Goal: Task Accomplishment & Management: Manage account settings

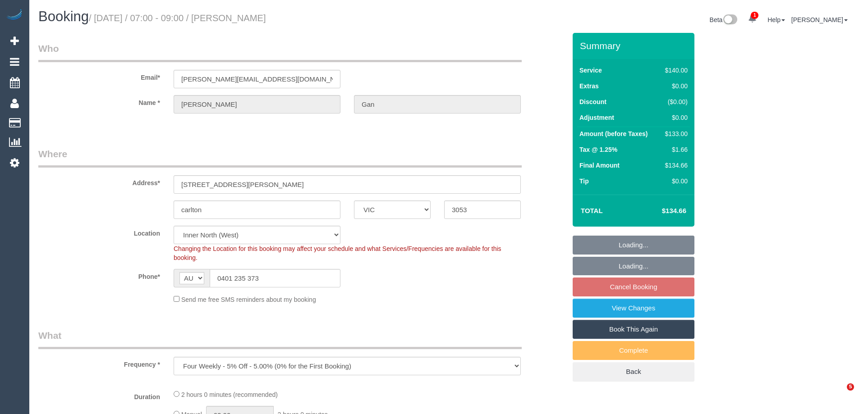
select select "VIC"
select select "object:595"
select select "number:28"
select select "number:14"
select select "number:19"
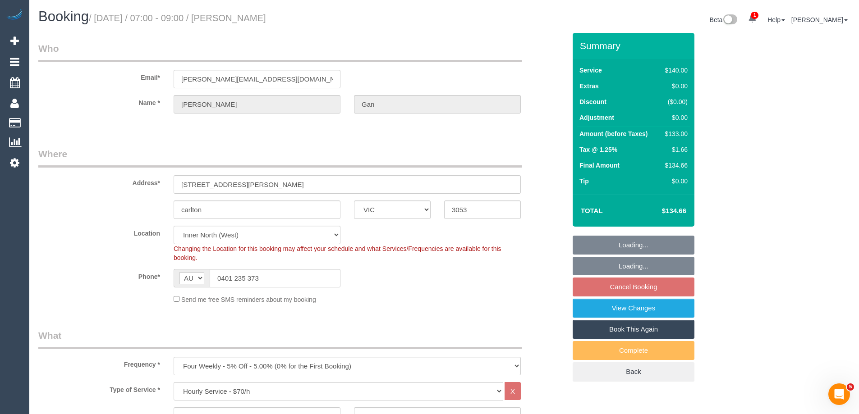
select select "number:25"
select select "number:35"
select select "number:11"
select select "spot1"
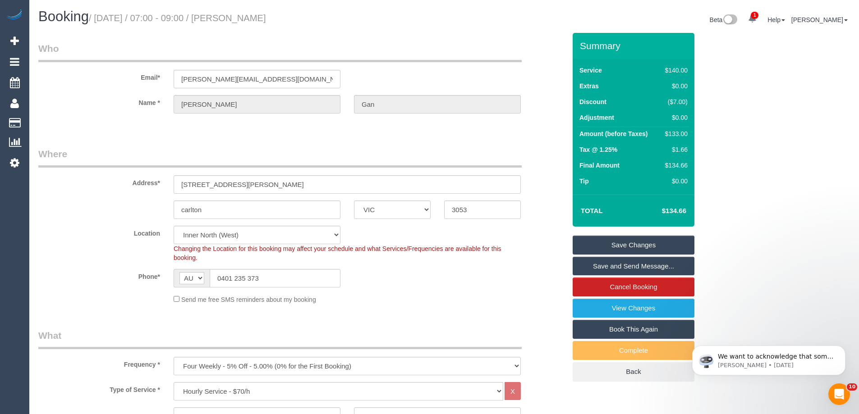
click at [266, 151] on legend "Where" at bounding box center [279, 157] width 483 height 20
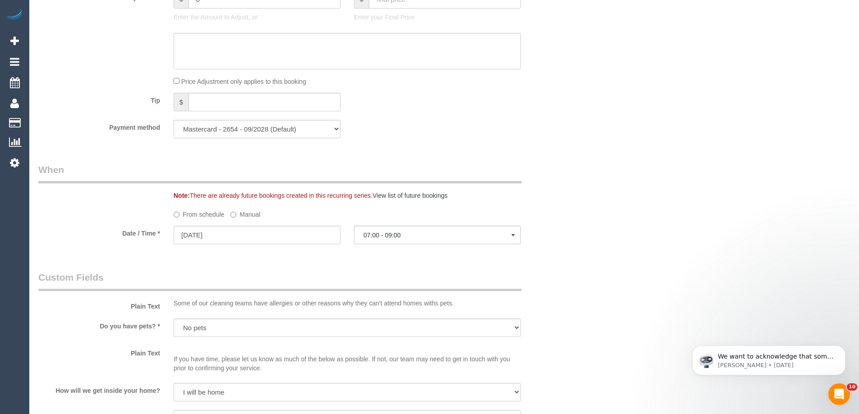
scroll to position [811, 0]
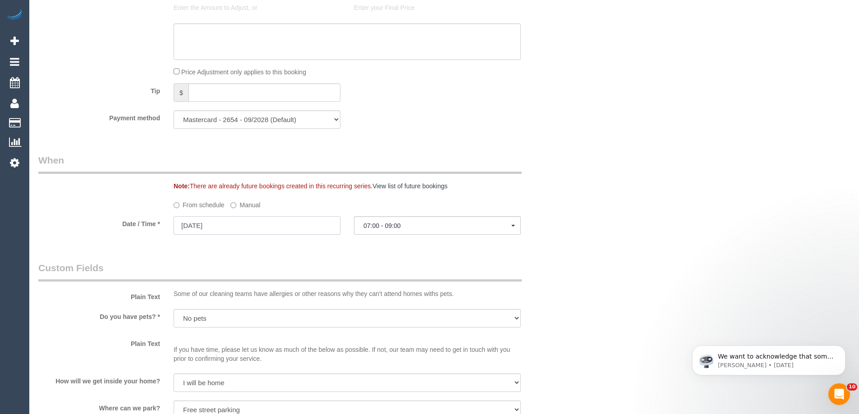
click at [225, 226] on input "07/10/2025" at bounding box center [257, 225] width 167 height 18
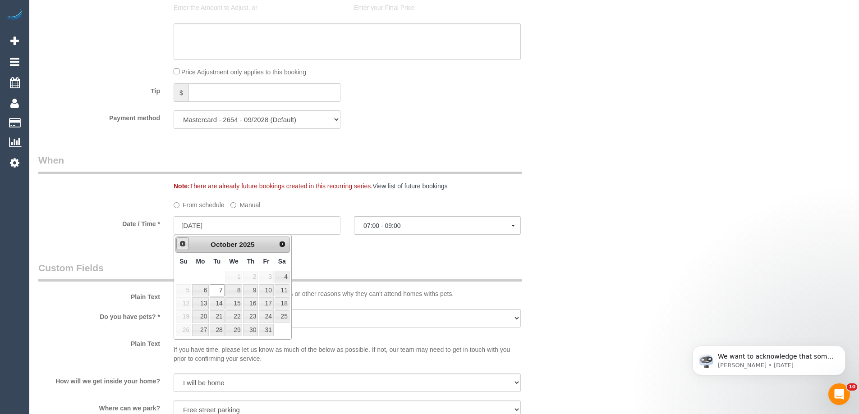
click at [181, 243] on span "Prev" at bounding box center [182, 243] width 7 height 7
click at [281, 245] on span "Next" at bounding box center [282, 243] width 7 height 7
click at [236, 275] on link "1" at bounding box center [233, 277] width 17 height 12
type input "01/10/2025"
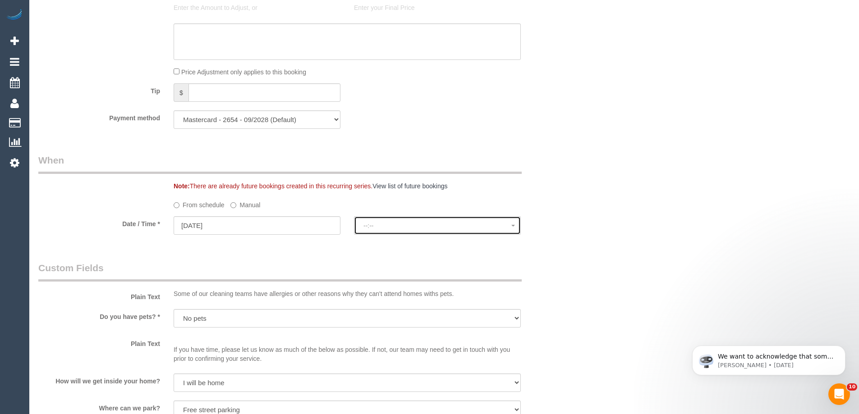
click at [371, 223] on span "--:--" at bounding box center [437, 225] width 148 height 7
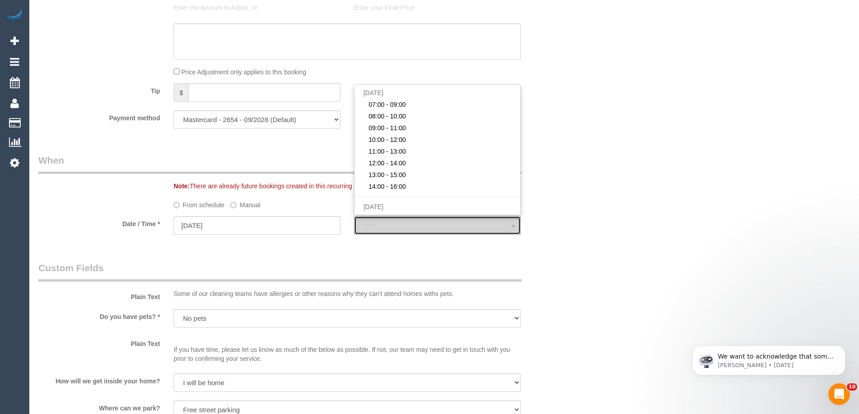
select select "spot41"
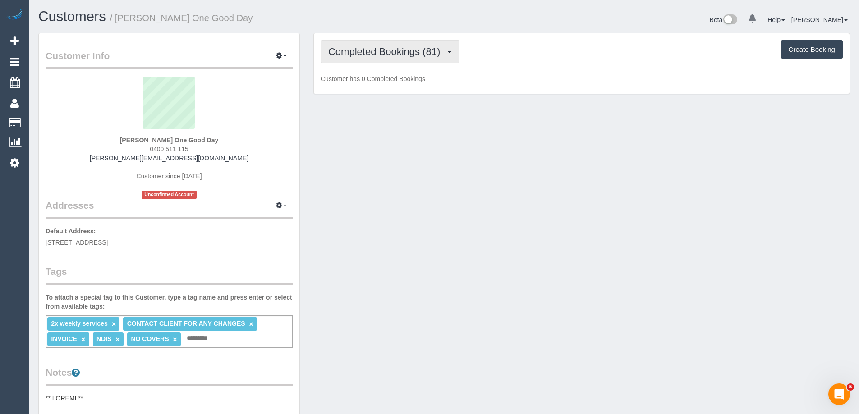
click at [411, 55] on span "Completed Bookings (81)" at bounding box center [386, 51] width 116 height 11
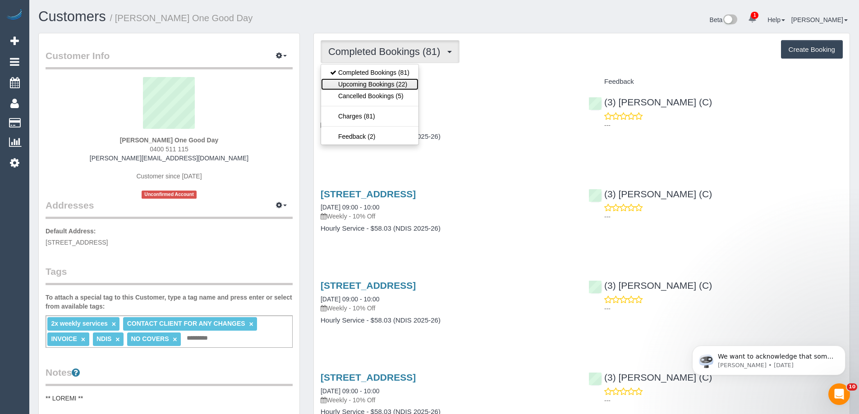
click at [397, 83] on link "Upcoming Bookings (22)" at bounding box center [369, 84] width 97 height 12
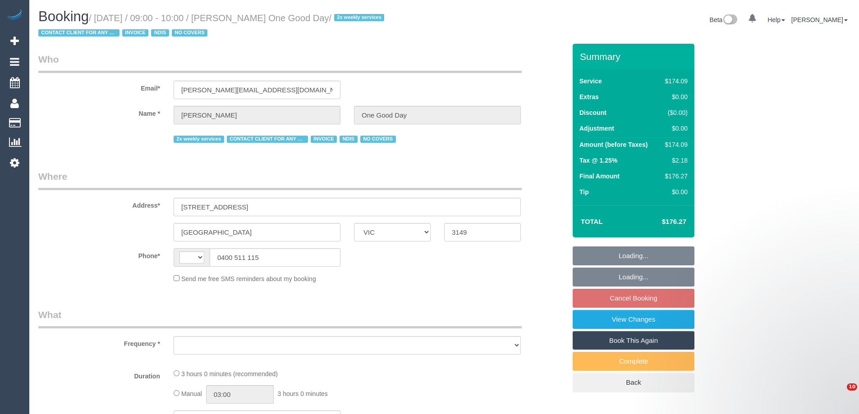
select select "VIC"
select select "object:299"
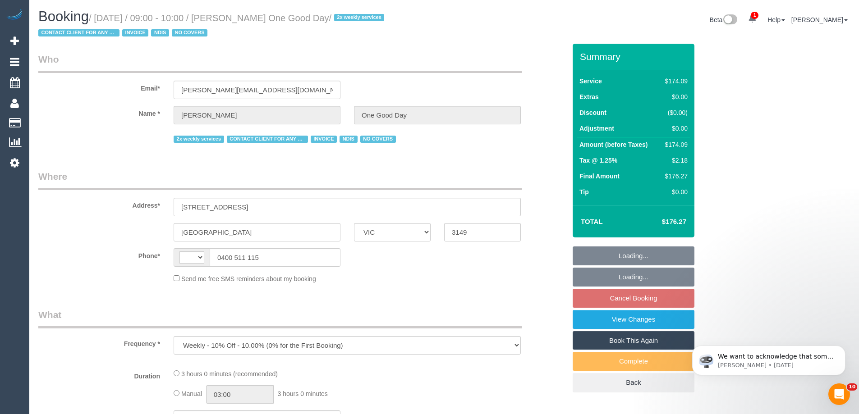
select select "string:AU"
select select "number:29"
select select "number:14"
select select "number:18"
select select "number:22"
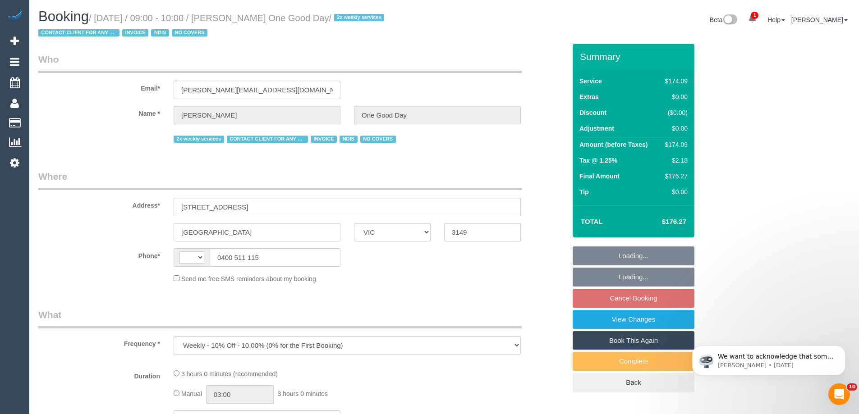
select select "number:35"
select select "number:11"
select select "180"
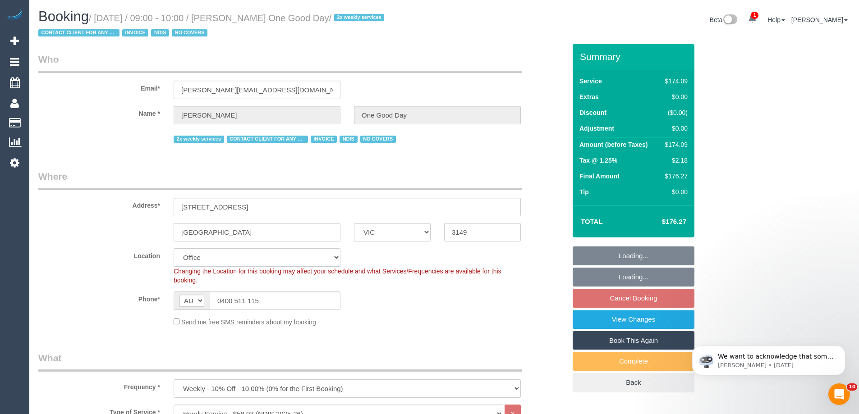
select select "object:2096"
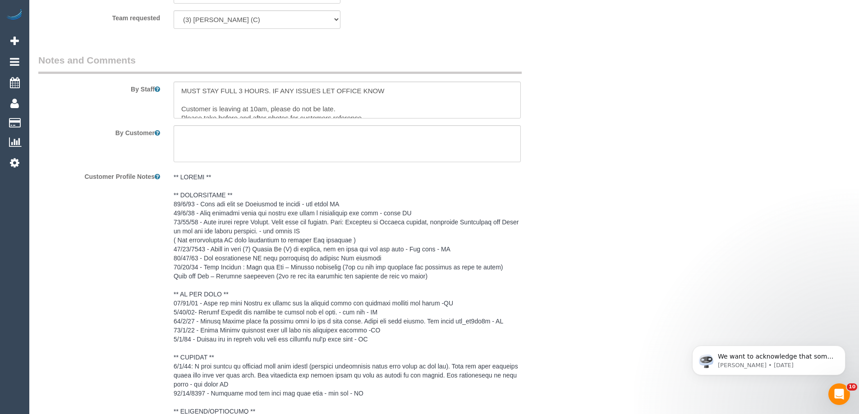
scroll to position [1172, 0]
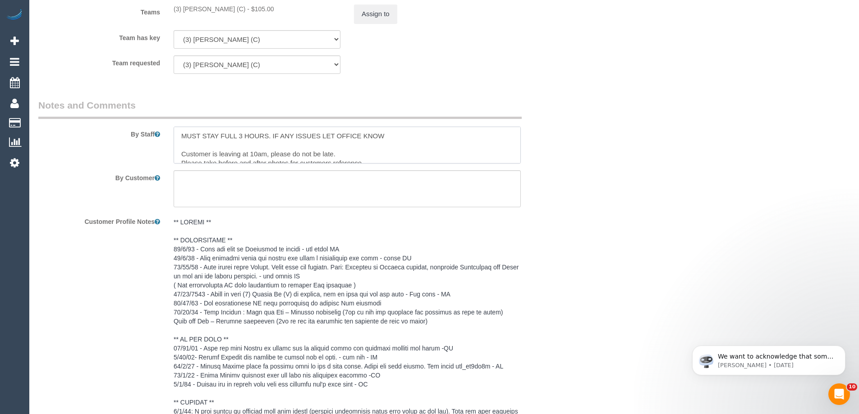
click at [176, 137] on textarea at bounding box center [347, 145] width 347 height 37
paste textarea "House key is under the front door mat"
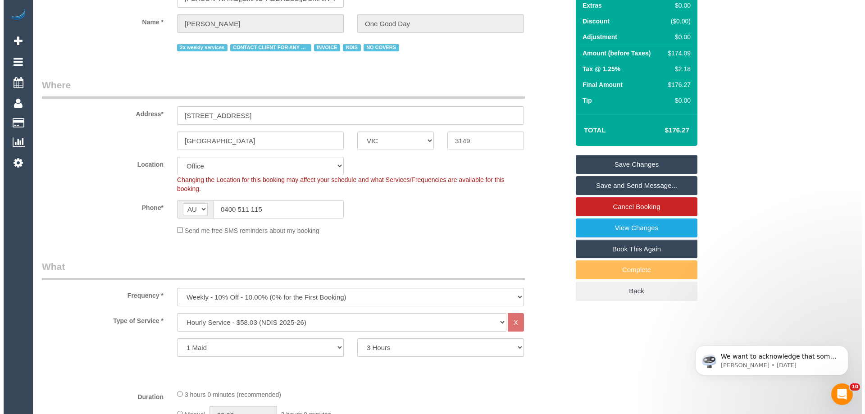
scroll to position [0, 0]
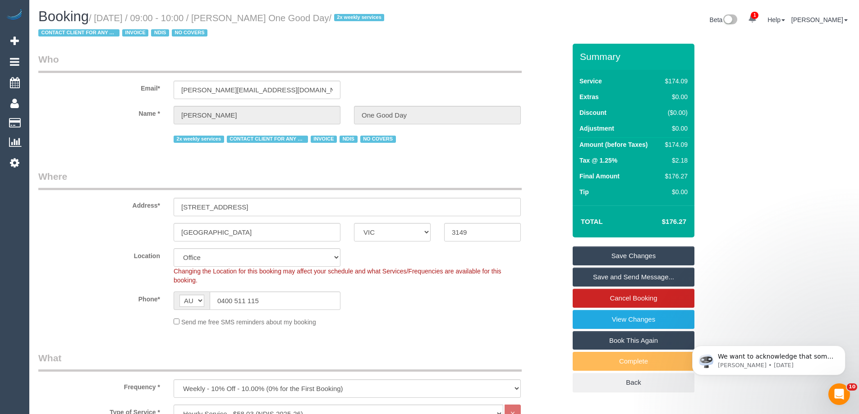
type textarea "House key is under the front door mat MUST STAY FULL 3 HOURS. IF ANY ISSUES LET…"
click at [623, 257] on link "Save Changes" at bounding box center [633, 256] width 122 height 19
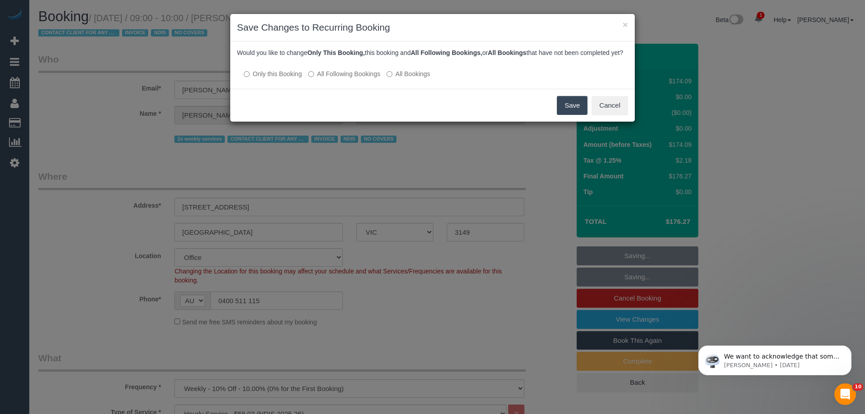
click at [571, 115] on button "Save" at bounding box center [572, 105] width 31 height 19
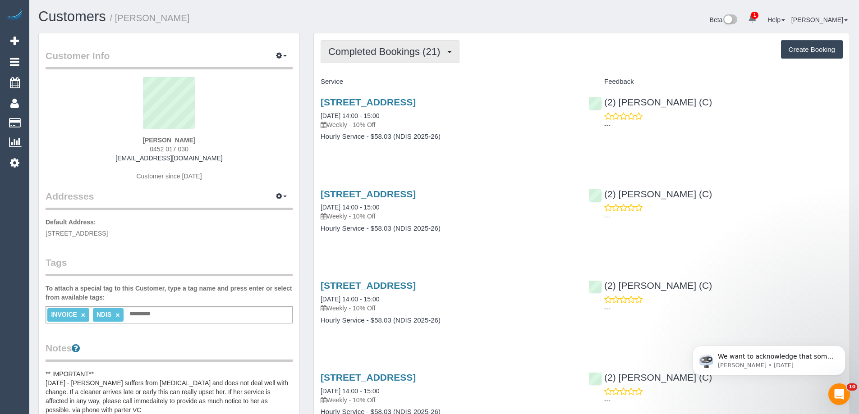
click at [389, 55] on span "Completed Bookings (21)" at bounding box center [386, 51] width 116 height 11
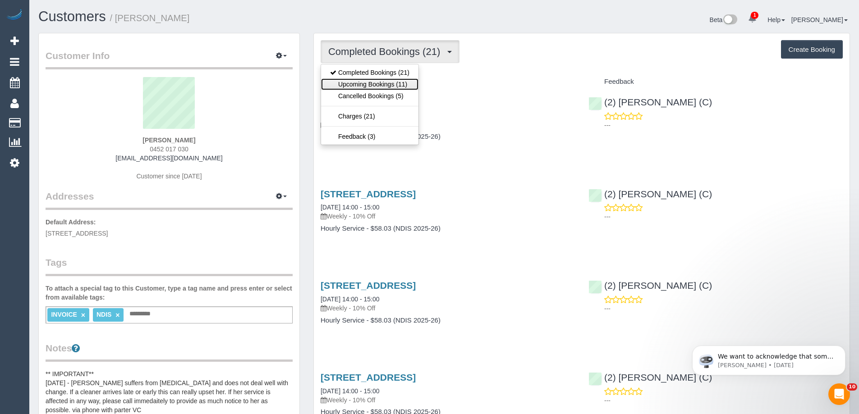
click at [388, 81] on link "Upcoming Bookings (11)" at bounding box center [369, 84] width 97 height 12
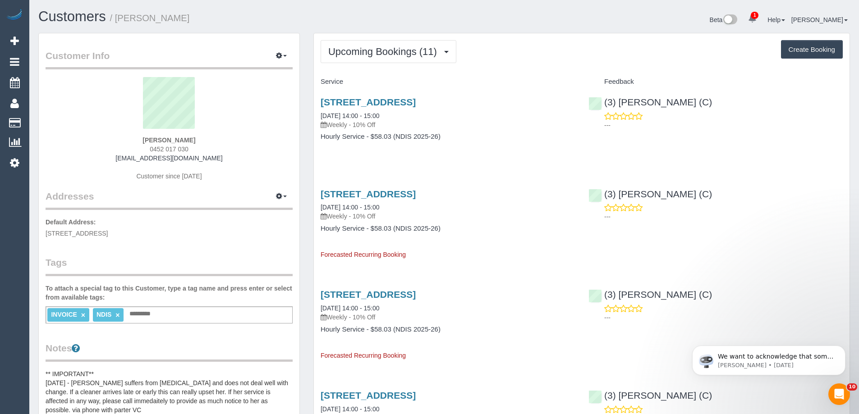
click at [216, 182] on div "Amy Clarkson-Holborn 0452 017 030 amyclarksonholborn@gmail.com Customer since 2…" at bounding box center [169, 133] width 247 height 113
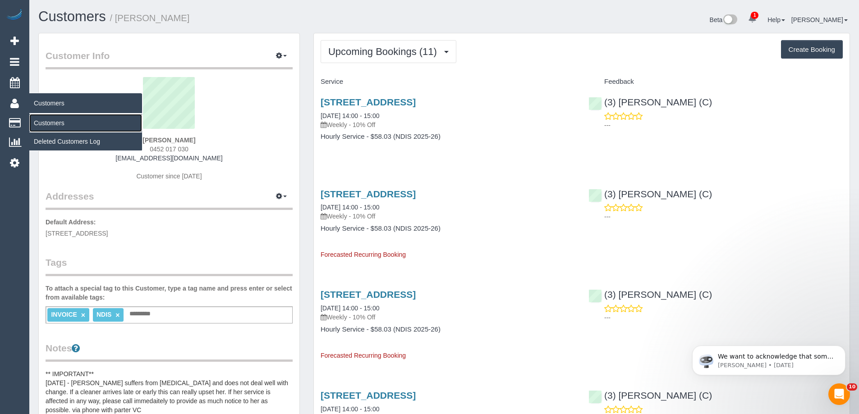
click at [59, 124] on link "Customers" at bounding box center [85, 123] width 113 height 18
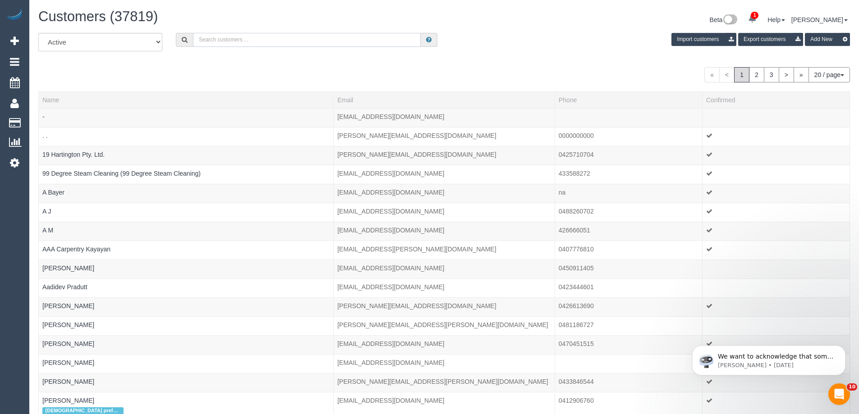
click at [271, 41] on input "text" at bounding box center [307, 40] width 228 height 14
type input "tom gilbert"
click at [270, 39] on input "tom gilbert" at bounding box center [309, 40] width 230 height 14
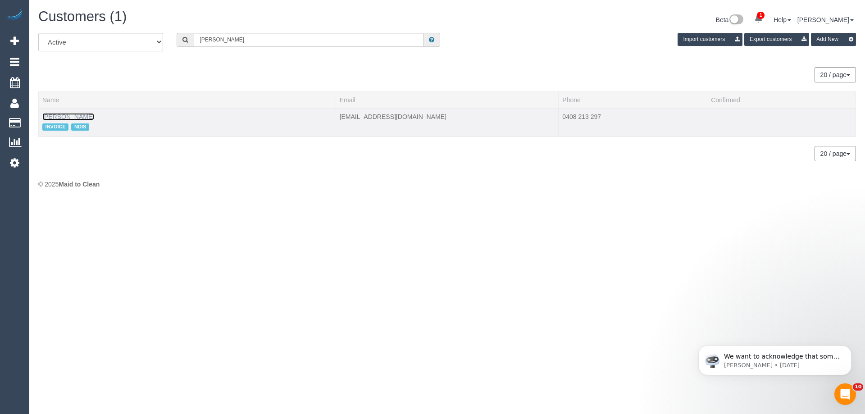
click at [70, 116] on link "Tom Gilbert" at bounding box center [68, 116] width 52 height 7
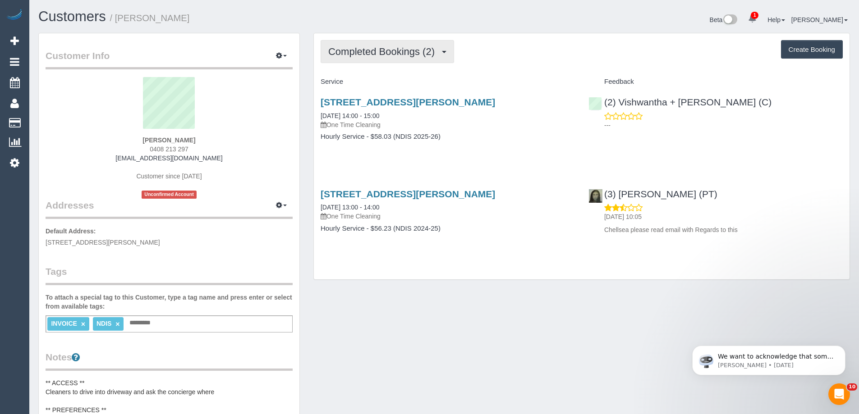
click at [363, 50] on span "Completed Bookings (2)" at bounding box center [383, 51] width 111 height 11
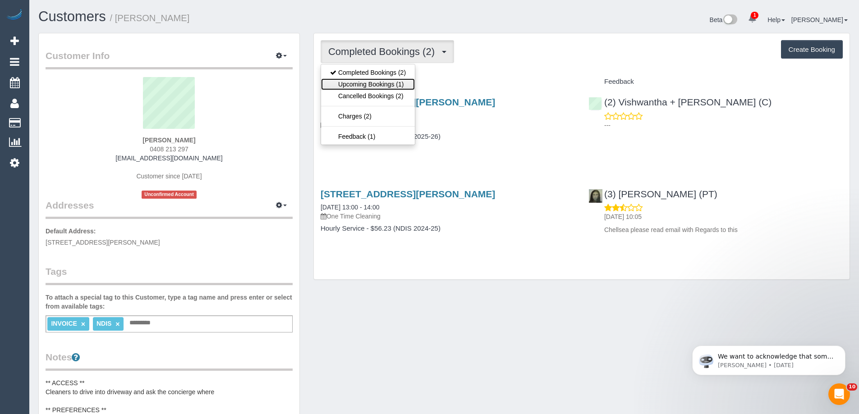
click at [377, 87] on link "Upcoming Bookings (1)" at bounding box center [368, 84] width 94 height 12
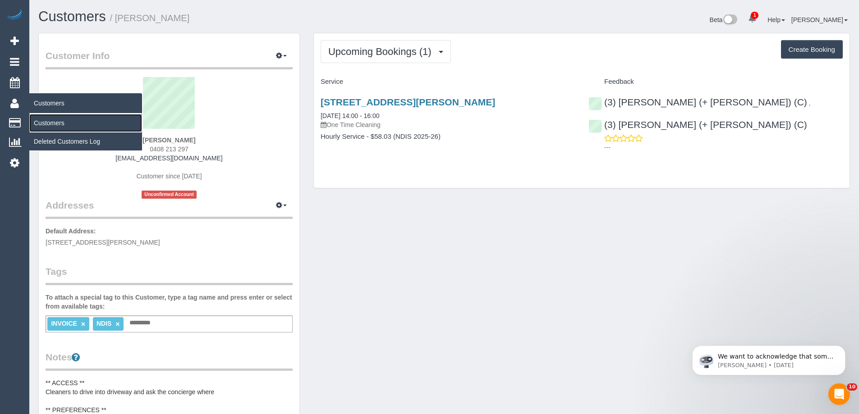
click at [60, 121] on link "Customers" at bounding box center [85, 123] width 113 height 18
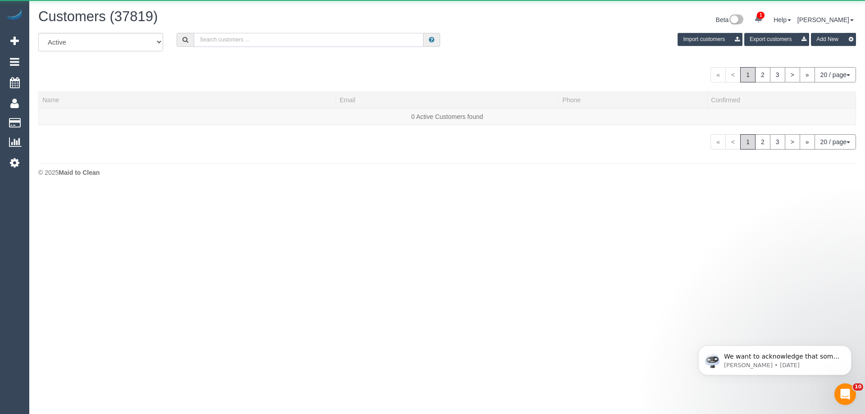
click at [307, 40] on input "text" at bounding box center [309, 40] width 230 height 14
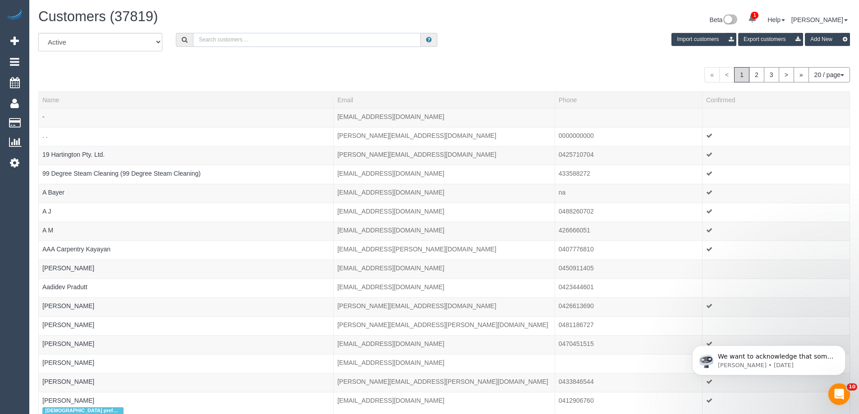
paste input "alidanyal608@gmail.com"
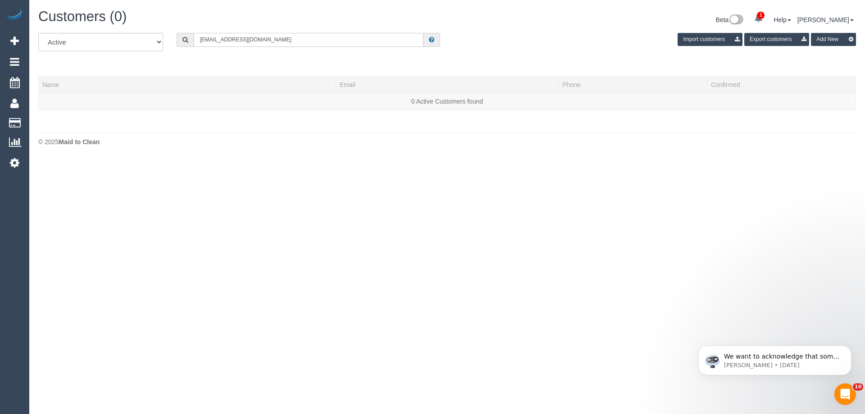
click at [316, 43] on input "alidanyal608@gmail.com" at bounding box center [309, 40] width 230 height 14
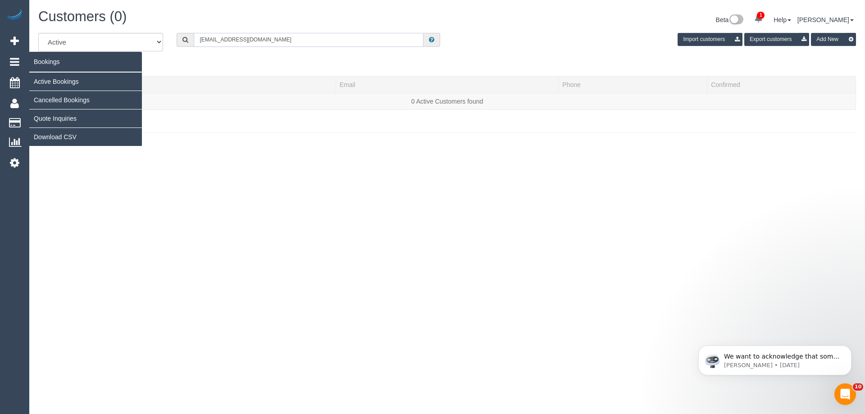
type input "alidanyal608@gmail.com"
click at [69, 77] on link "Active Bookings" at bounding box center [85, 82] width 113 height 18
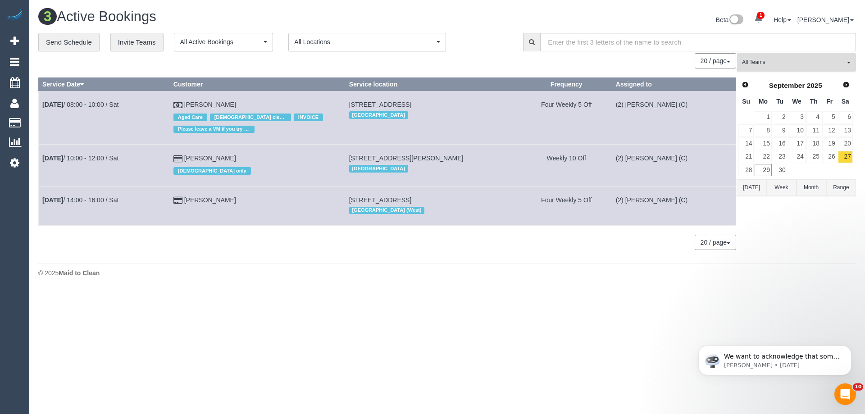
click at [799, 63] on span "All Teams" at bounding box center [793, 63] width 103 height 8
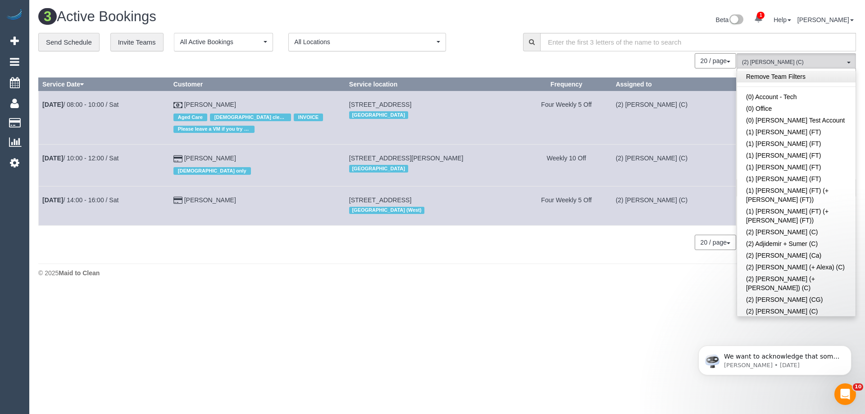
click at [781, 75] on link "Remove Team Filters" at bounding box center [796, 77] width 119 height 12
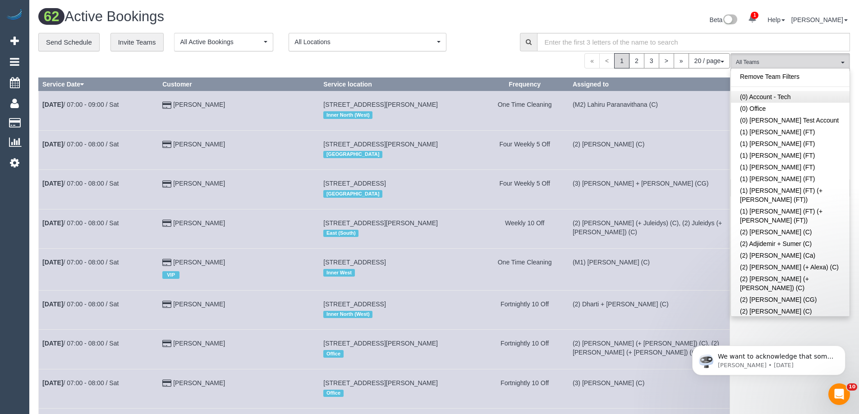
scroll to position [1193, 0]
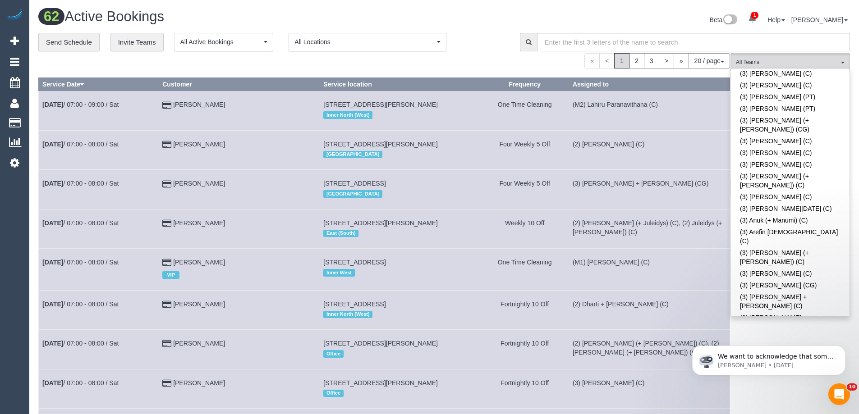
click at [763, 59] on span "(3) [PERSON_NAME] (C)" at bounding box center [786, 63] width 103 height 8
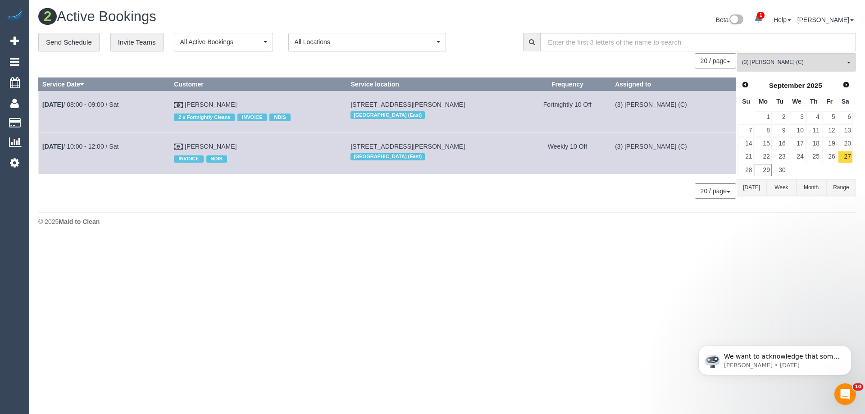
click at [750, 188] on button "Today" at bounding box center [752, 187] width 30 height 17
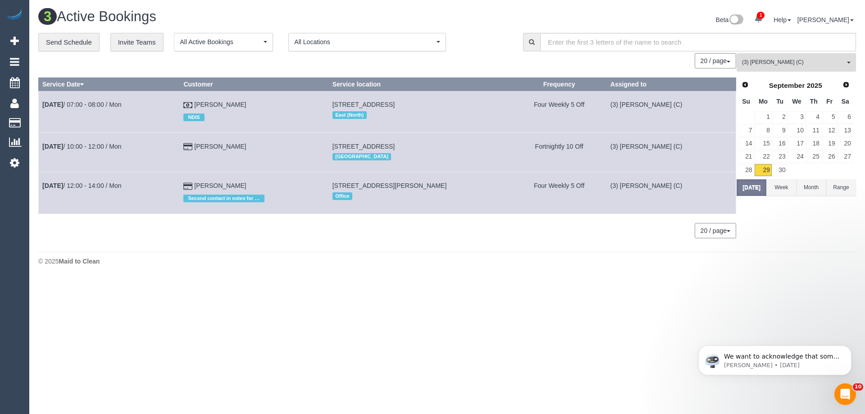
click at [771, 63] on span "(3) [PERSON_NAME] (C)" at bounding box center [793, 63] width 103 height 8
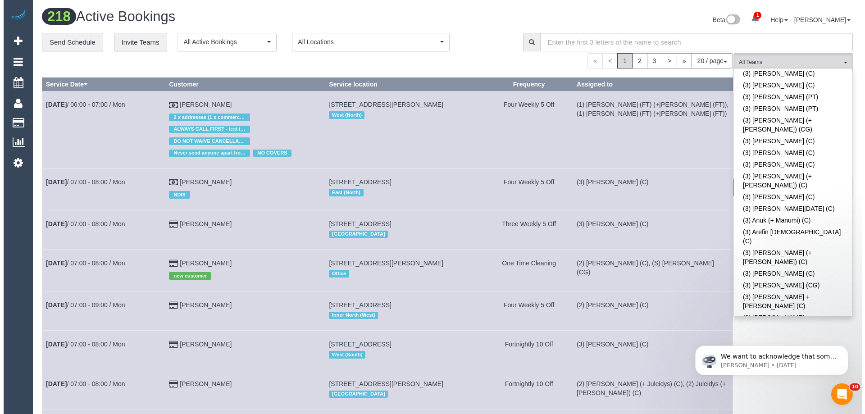
scroll to position [2717, 0]
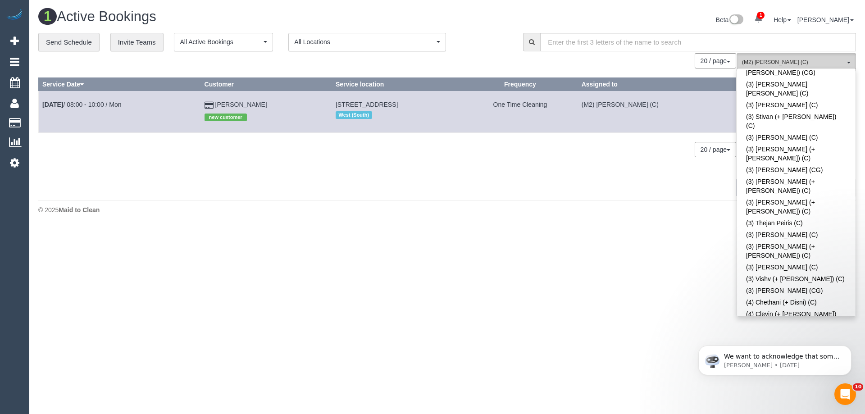
click at [788, 64] on span "(M2) [PERSON_NAME] (C)" at bounding box center [793, 63] width 103 height 8
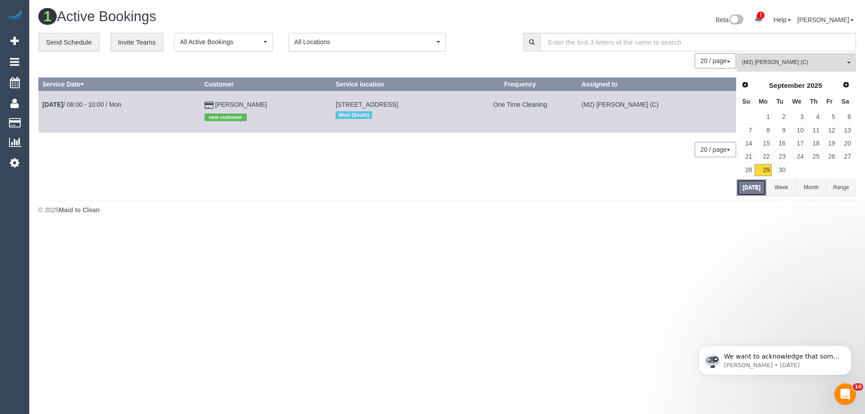
click at [749, 191] on button "Today" at bounding box center [752, 187] width 30 height 17
drag, startPoint x: 283, startPoint y: 103, endPoint x: 431, endPoint y: 105, distance: 148.7
click at [431, 105] on tr "Sep 29th / 08:00 - 10:00 / Mon Justin Watts new customer 65 Power St, Williamst…" at bounding box center [388, 111] width 698 height 41
click at [429, 101] on td "65 Power St, Williamstown, VIC 3016 West (South)" at bounding box center [397, 111] width 131 height 41
click at [424, 101] on td "65 Power St, Williamstown, VIC 3016 West (South)" at bounding box center [397, 111] width 131 height 41
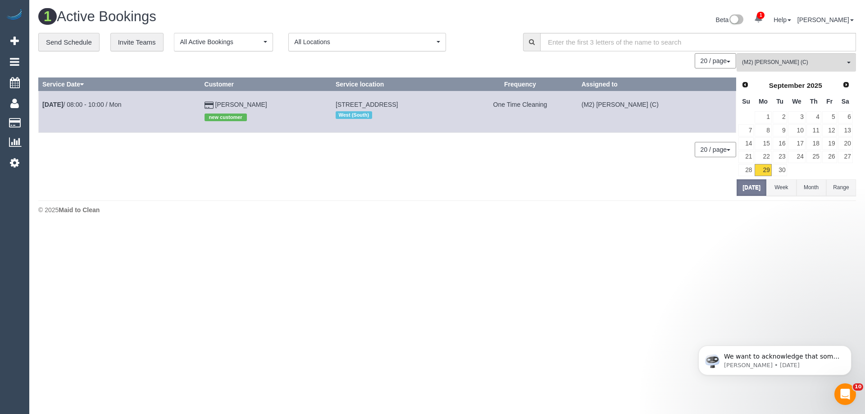
drag, startPoint x: 419, startPoint y: 105, endPoint x: 295, endPoint y: 104, distance: 123.9
click at [332, 104] on td "65 Power St, Williamstown, VIC 3016 West (South)" at bounding box center [397, 111] width 131 height 41
copy span "65 Power St, Williamstown, VIC 3016"
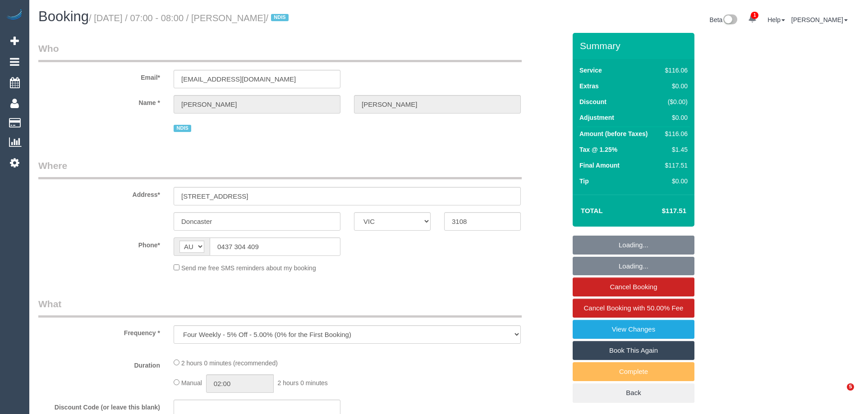
select select "VIC"
select select "number:28"
select select "number:14"
select select "number:19"
select select "number:22"
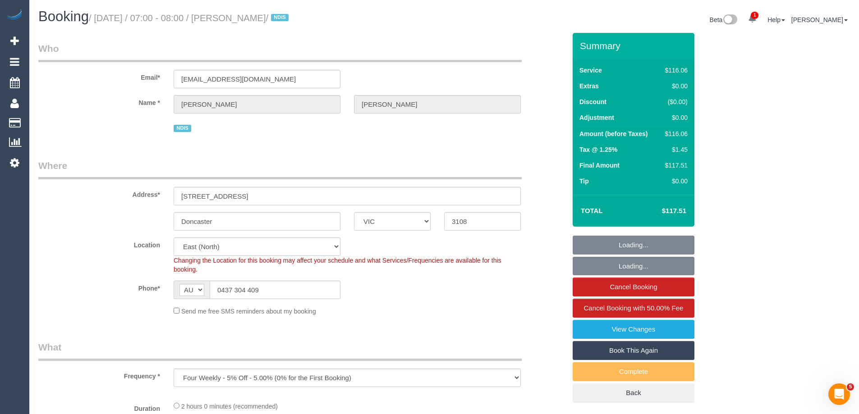
select select "object:726"
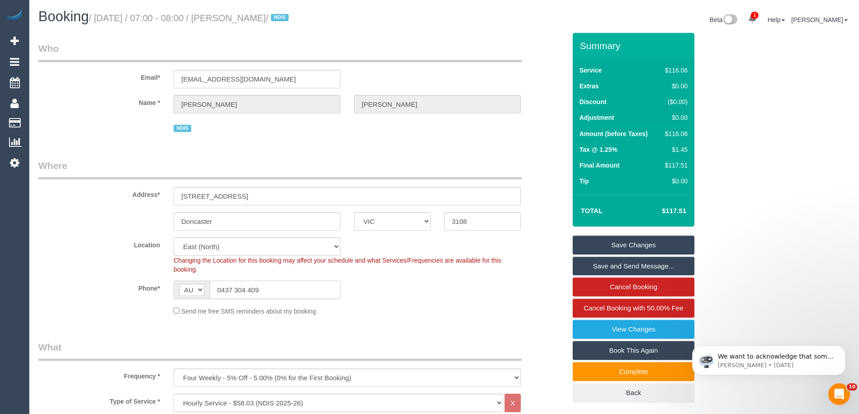
drag, startPoint x: 271, startPoint y: 285, endPoint x: 132, endPoint y: 250, distance: 143.3
click at [160, 265] on sui-booking-location "Location [GEOGRAPHIC_DATA] (North) East (South) [GEOGRAPHIC_DATA] (East) [GEOGR…" at bounding box center [301, 277] width 527 height 78
click at [250, 16] on small "/ [DATE] / 07:00 - 08:00 / [PERSON_NAME] / NDIS" at bounding box center [190, 18] width 202 height 10
click at [97, 93] on sui-booking-customer "Email* [EMAIL_ADDRESS][DOMAIN_NAME] Name * [PERSON_NAME] NDIS" at bounding box center [301, 88] width 527 height 92
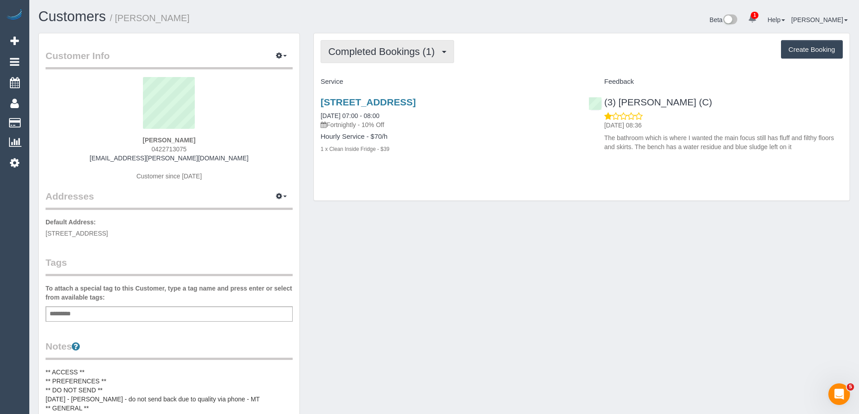
click at [348, 52] on span "Completed Bookings (1)" at bounding box center [383, 51] width 111 height 11
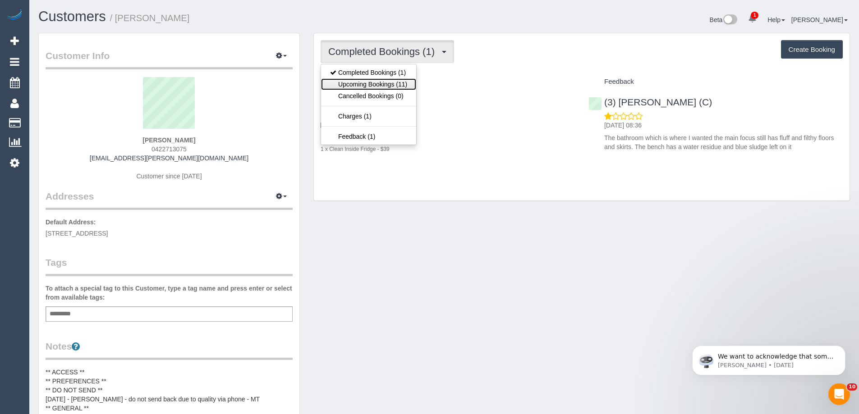
click at [368, 84] on link "Upcoming Bookings (11)" at bounding box center [368, 84] width 95 height 12
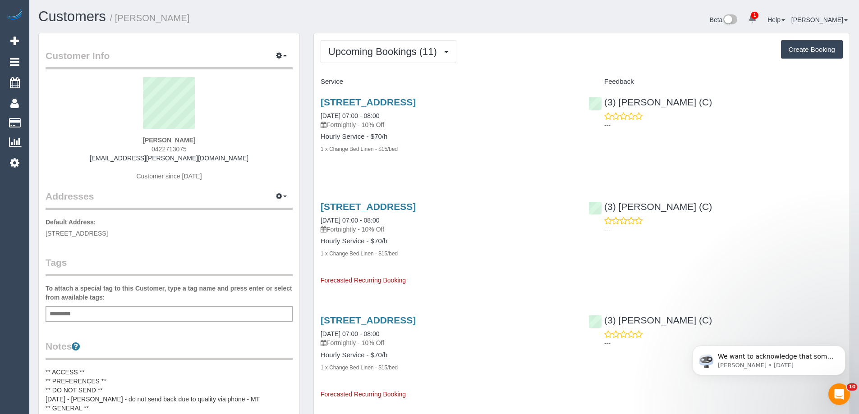
drag, startPoint x: 192, startPoint y: 135, endPoint x: 147, endPoint y: 135, distance: 44.2
click at [146, 133] on div "Baylee Coulthard 0422713075 baylee.coulthard@icloud.com Customer since 2025" at bounding box center [169, 133] width 247 height 113
click at [117, 142] on div "Baylee Coulthard 0422713075 baylee.coulthard@icloud.com Customer since 2025" at bounding box center [169, 133] width 247 height 113
drag, startPoint x: 129, startPoint y: 139, endPoint x: 241, endPoint y: 139, distance: 111.8
click at [241, 139] on div "Baylee Coulthard 0422713075 baylee.coulthard@icloud.com Customer since 2025" at bounding box center [169, 133] width 247 height 113
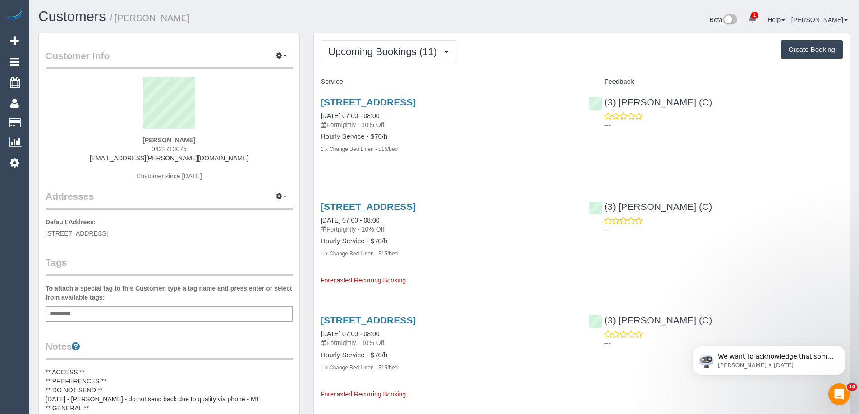
copy strong "Baylee Coulthard"
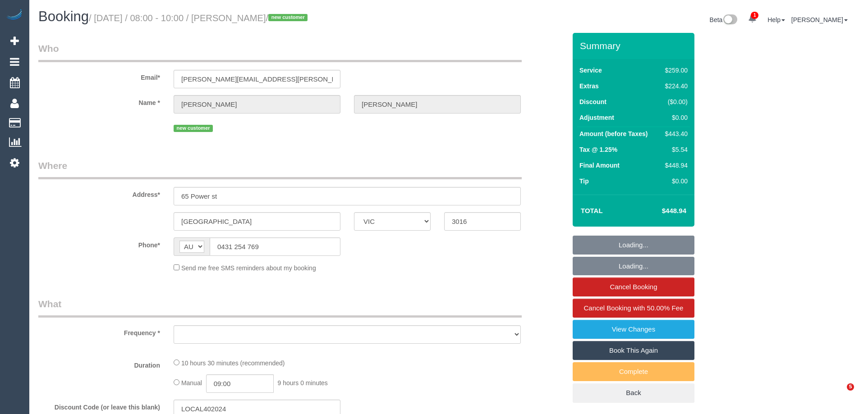
select select "VIC"
select select "string:stripe-pm_1S9FP02GScqysDRVfrcrQzOO"
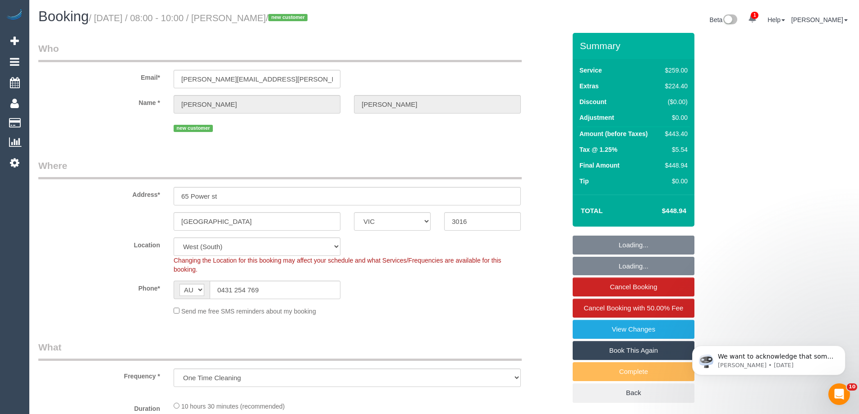
select select "object:841"
select select "number:28"
select select "number:16"
select select "number:18"
select select "number:22"
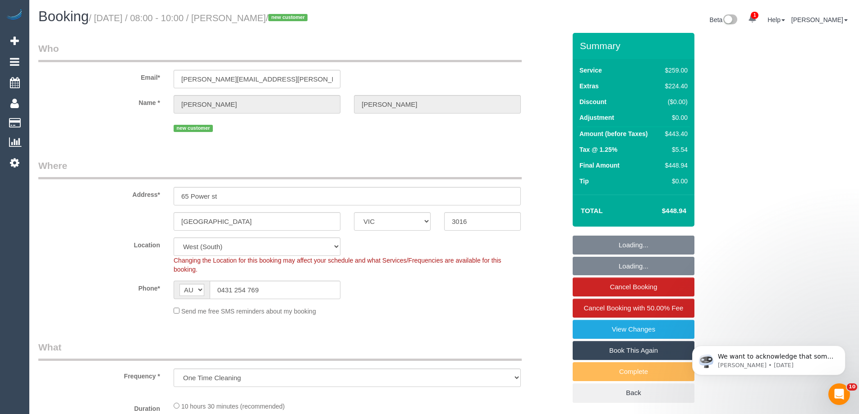
select select "number:11"
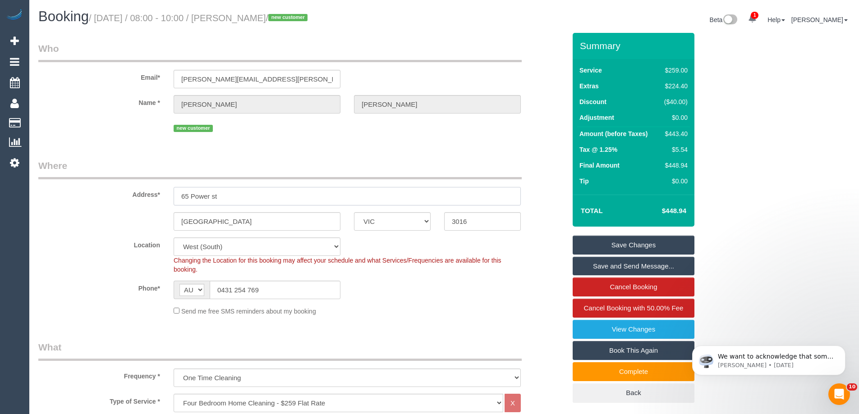
drag, startPoint x: 249, startPoint y: 193, endPoint x: 87, endPoint y: 190, distance: 161.4
click at [87, 190] on div "Address* 65 Power st" at bounding box center [302, 182] width 541 height 46
click at [247, 195] on input "65 Power st" at bounding box center [347, 196] width 347 height 18
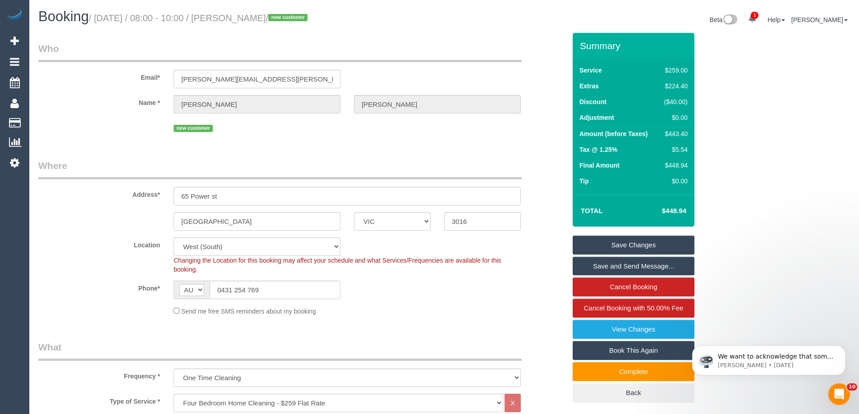
click at [680, 132] on div "$443.40" at bounding box center [673, 133] width 27 height 9
copy div "443.40"
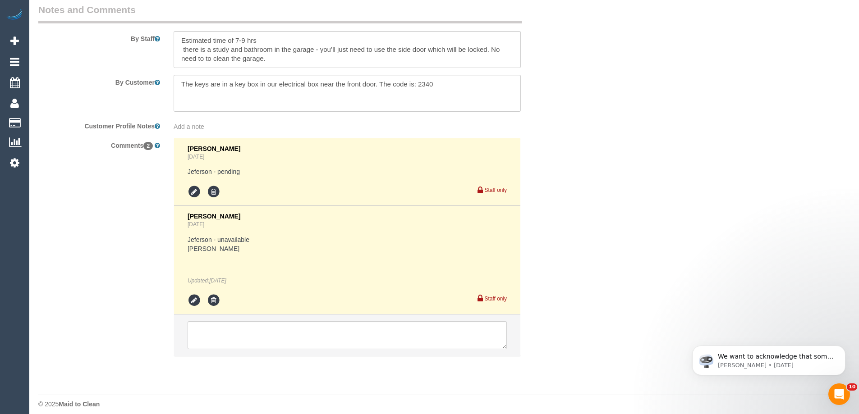
scroll to position [1554, 0]
